Goal: Navigation & Orientation: Find specific page/section

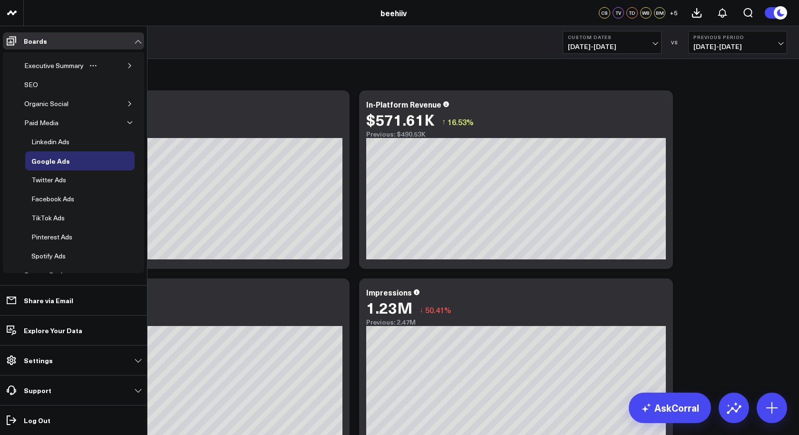
click at [106, 64] on div "Executive Summary" at bounding box center [79, 65] width 122 height 19
click at [112, 103] on div "Organic Social" at bounding box center [79, 103] width 122 height 19
click at [127, 65] on icon "button" at bounding box center [130, 66] width 6 height 6
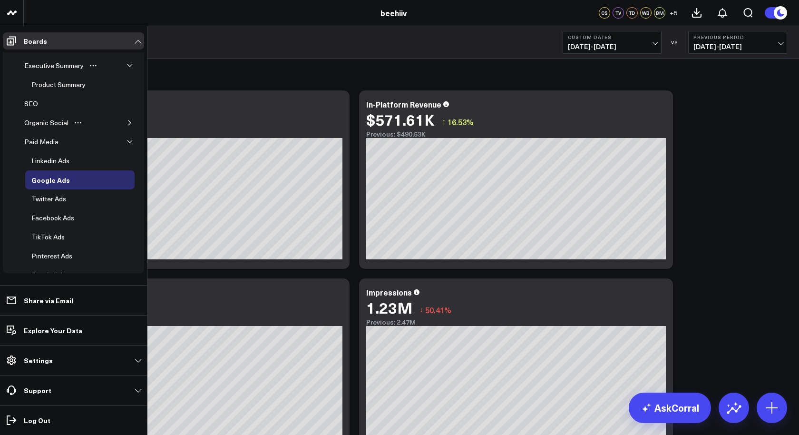
click at [126, 115] on div "Organic Social" at bounding box center [79, 122] width 122 height 19
click at [127, 140] on icon "button" at bounding box center [130, 142] width 6 height 6
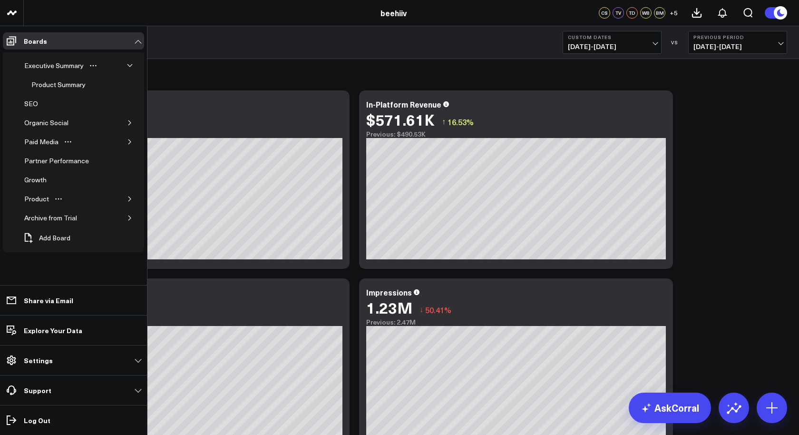
click at [127, 189] on div "Product" at bounding box center [79, 198] width 122 height 19
click at [130, 198] on button "button" at bounding box center [130, 199] width 10 height 10
click at [126, 233] on button "button" at bounding box center [130, 237] width 10 height 10
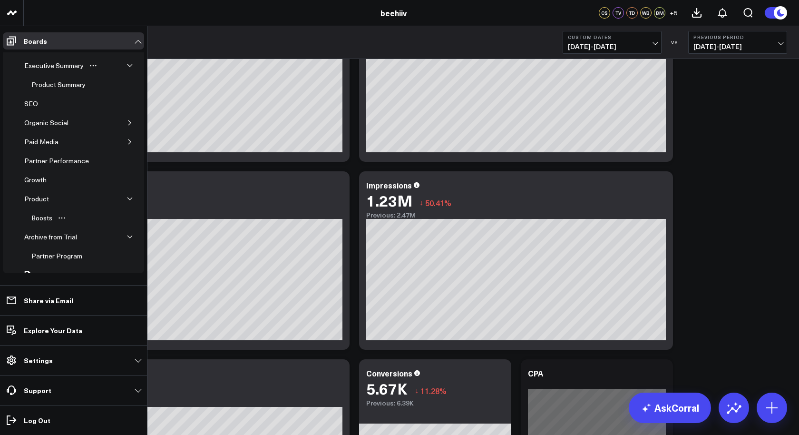
scroll to position [12, 0]
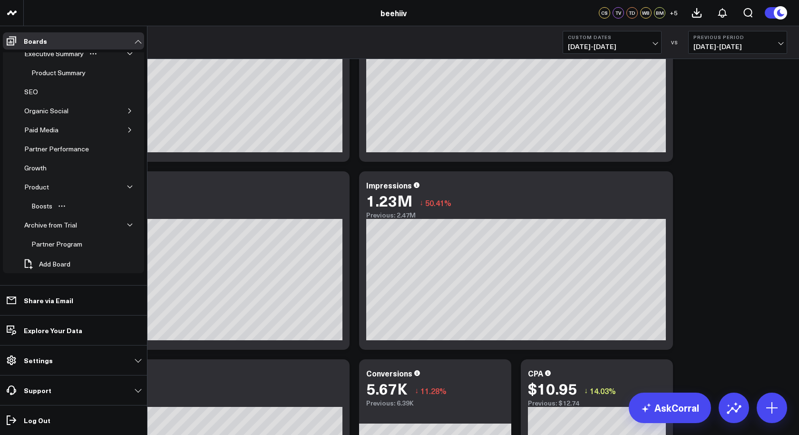
click at [73, 197] on div "Boosts" at bounding box center [79, 205] width 109 height 19
click at [35, 165] on div "Growth" at bounding box center [35, 167] width 27 height 11
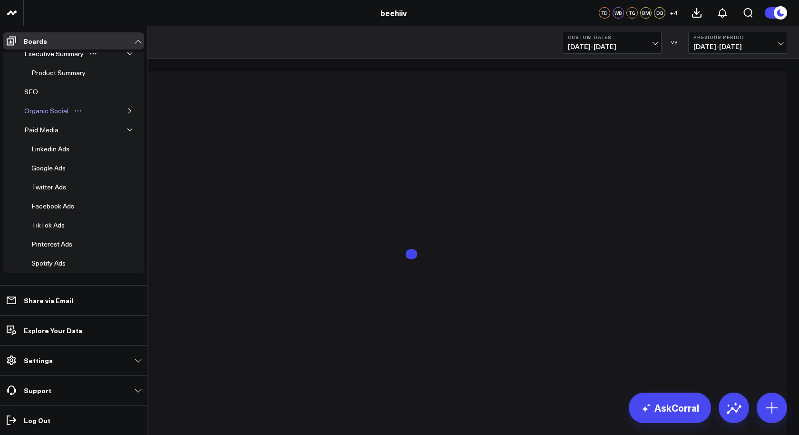
click at [49, 114] on div "Organic Social" at bounding box center [46, 110] width 49 height 11
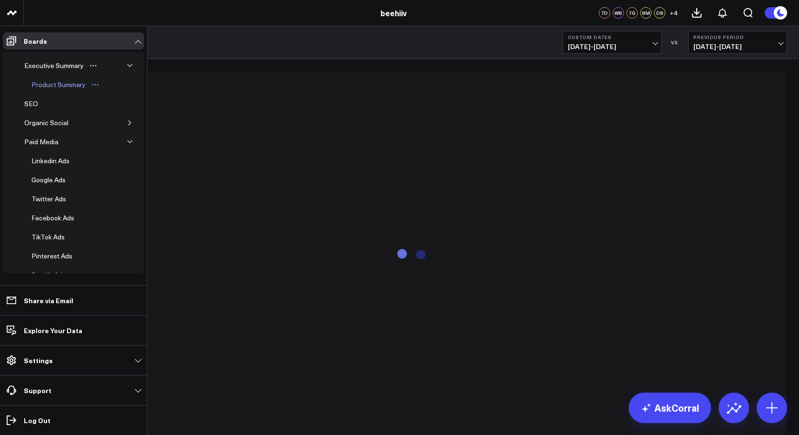
click at [55, 77] on link "Product Summary" at bounding box center [65, 84] width 81 height 19
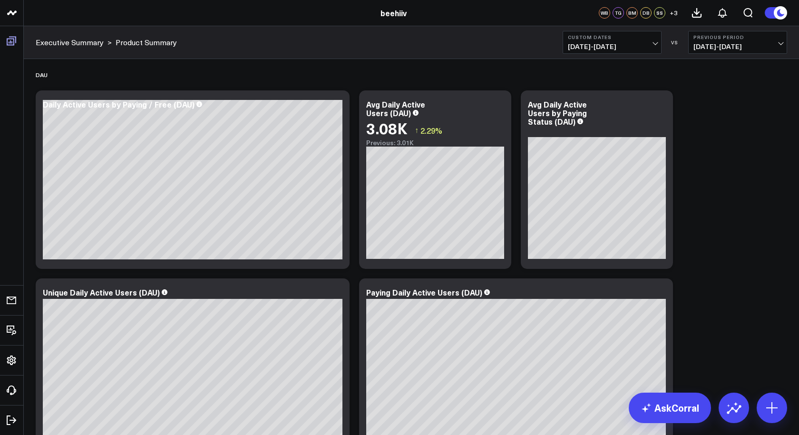
scroll to position [115, 0]
click at [601, 15] on div "WB" at bounding box center [604, 12] width 11 height 11
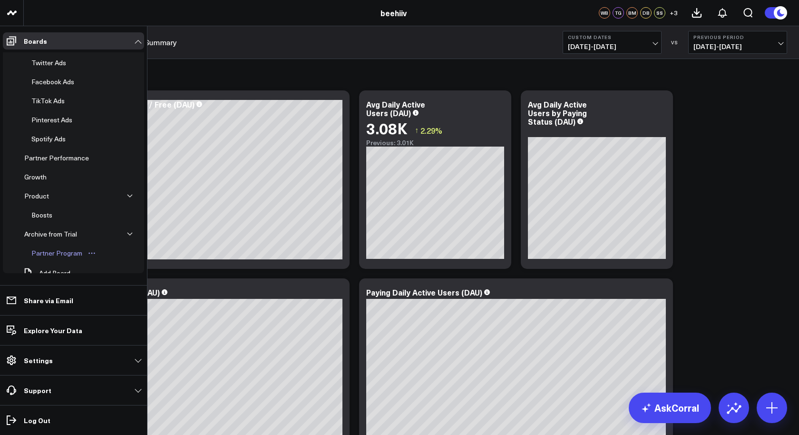
scroll to position [142, 0]
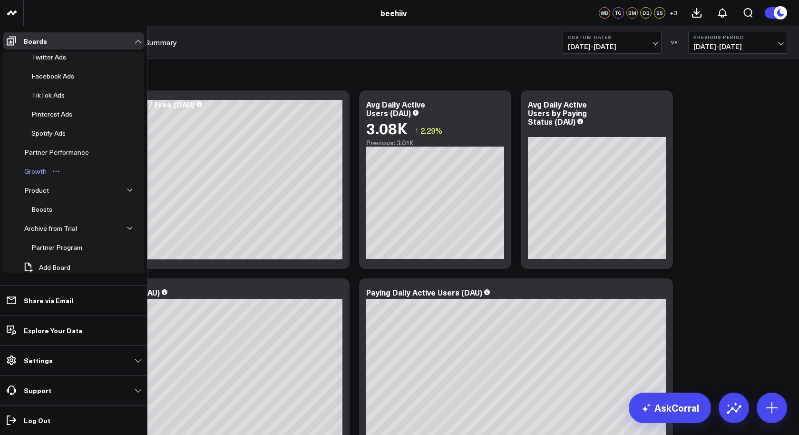
click at [39, 168] on div "Growth" at bounding box center [35, 170] width 27 height 11
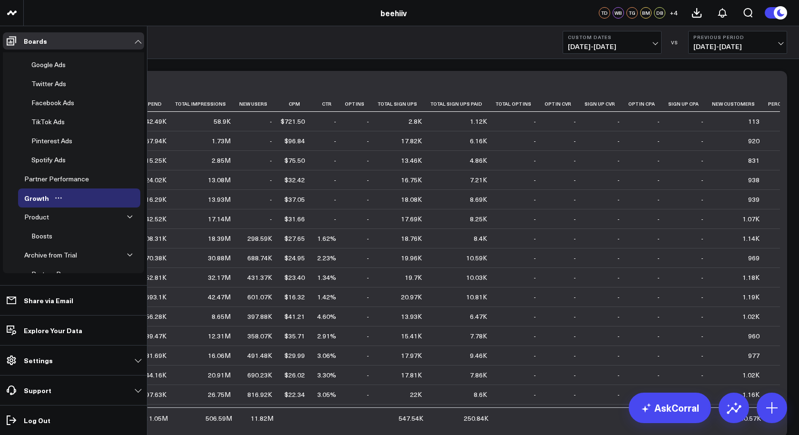
scroll to position [142, 0]
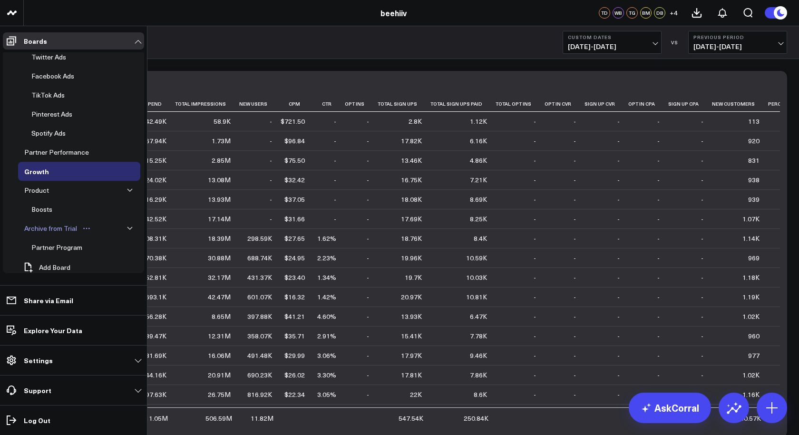
click at [52, 223] on div "Archive from Trial" at bounding box center [51, 228] width 58 height 11
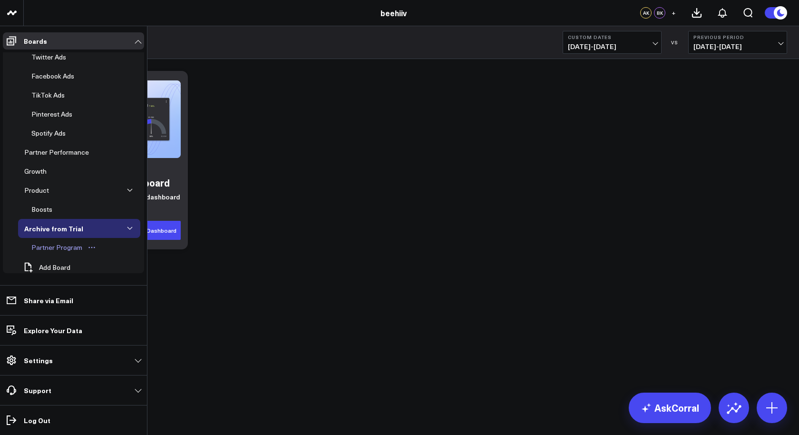
click at [56, 245] on link "Partner Program" at bounding box center [64, 247] width 78 height 19
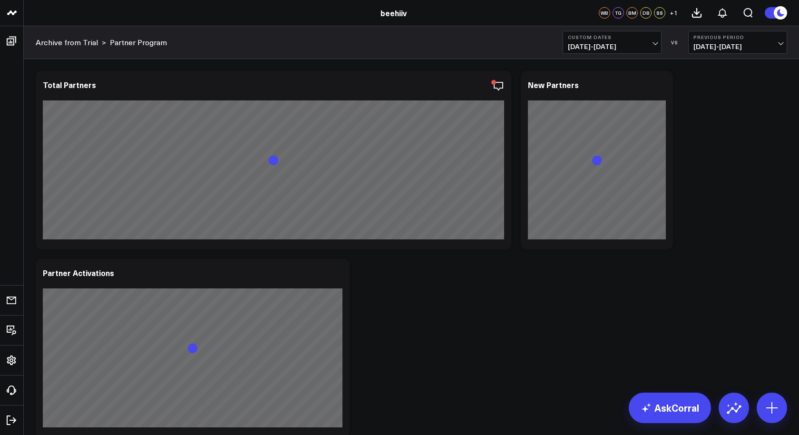
click at [173, 55] on div "Archive from Trial > Partner Program Custom Dates [DATE] - [DATE] VS Previous P…" at bounding box center [411, 42] width 775 height 33
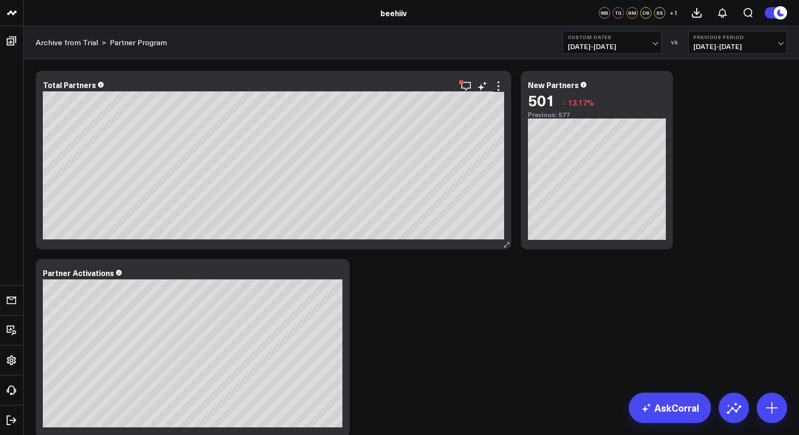
scroll to position [493, 0]
